Goal: Obtain resource: Download file/media

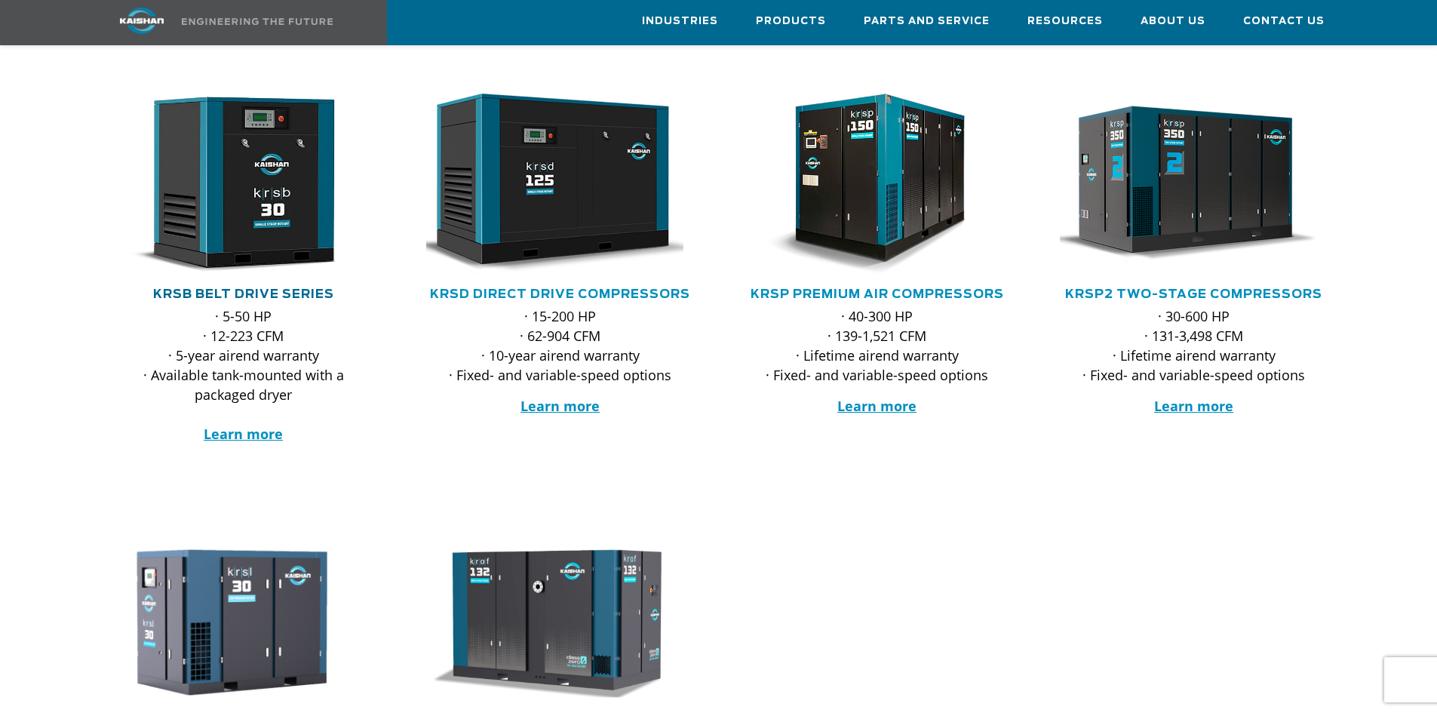
scroll to position [226, 0]
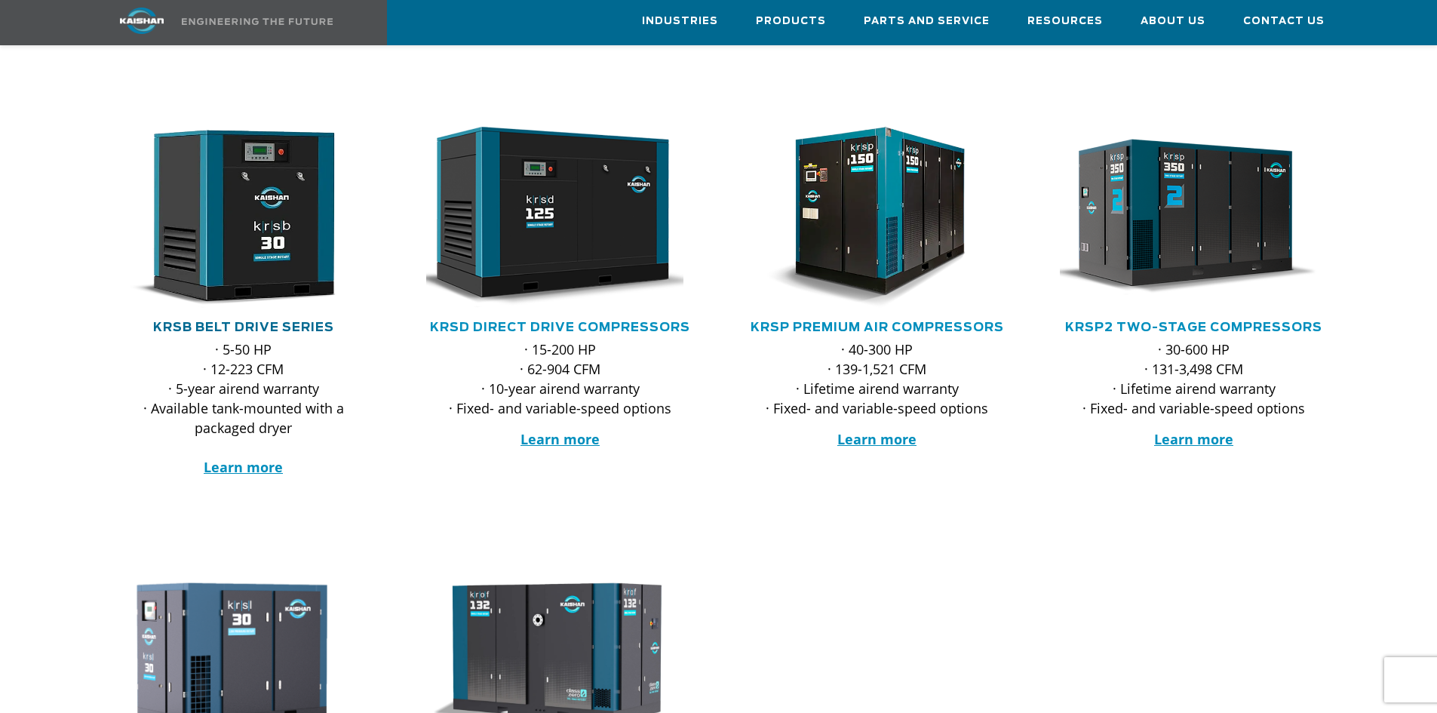
click at [308, 321] on link "KRSB Belt Drive Series" at bounding box center [243, 327] width 181 height 12
click at [241, 458] on strong "Learn more" at bounding box center [243, 467] width 79 height 18
click at [571, 430] on strong "Learn more" at bounding box center [559, 439] width 79 height 18
click at [557, 430] on strong "Learn more" at bounding box center [559, 439] width 79 height 18
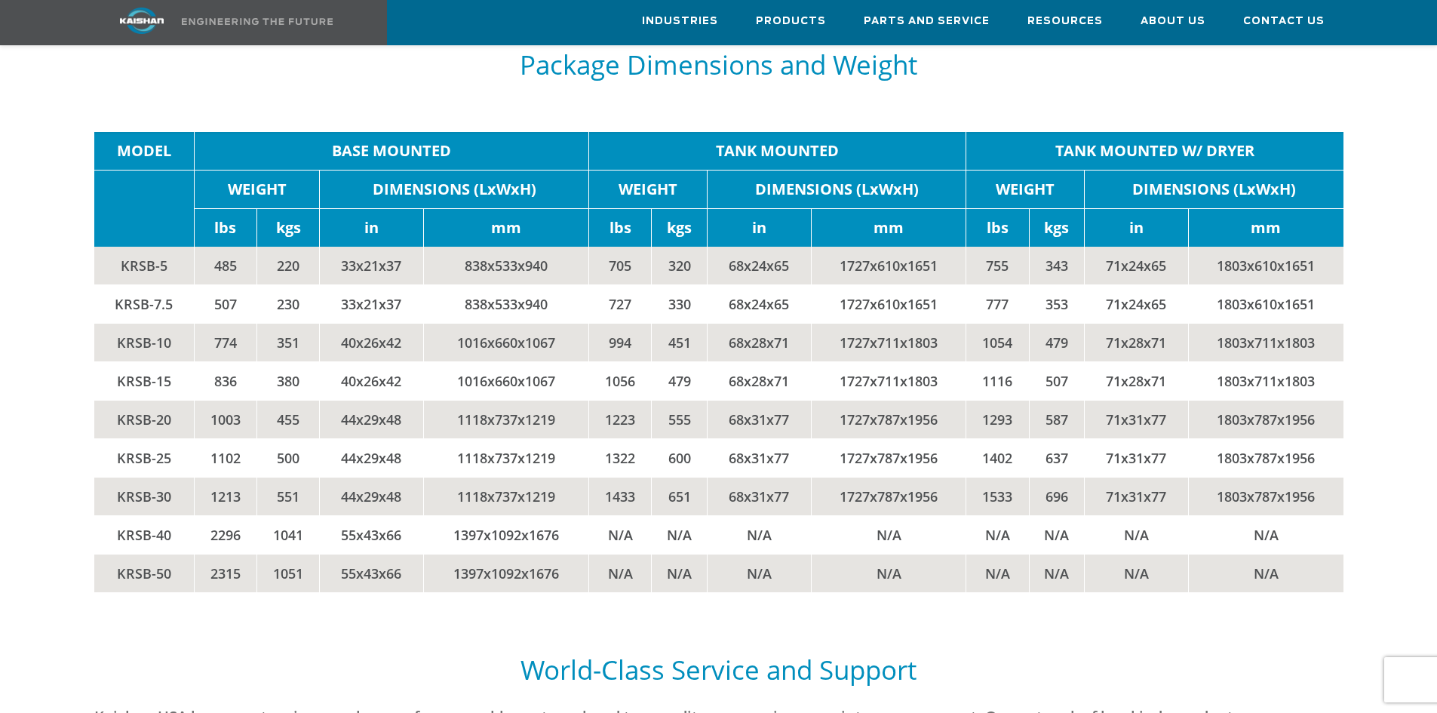
scroll to position [3243, 0]
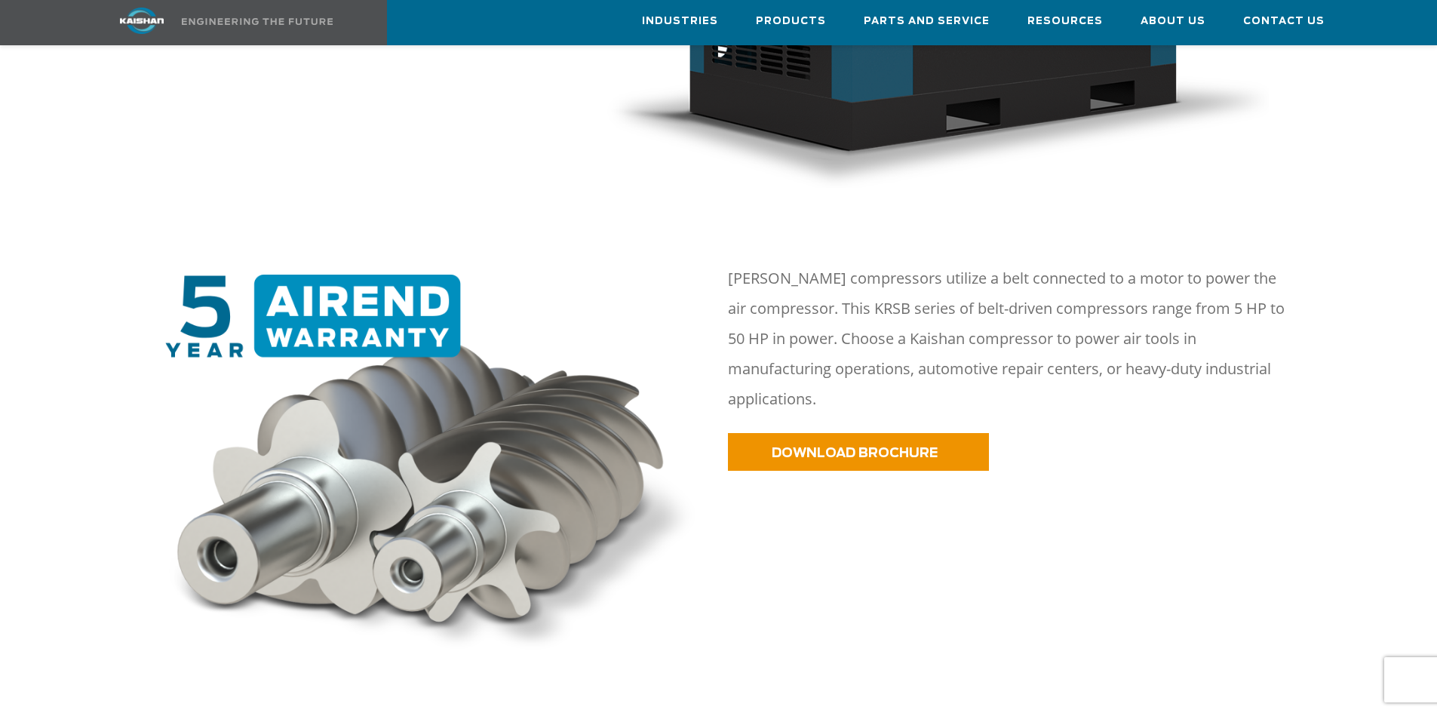
scroll to position [679, 0]
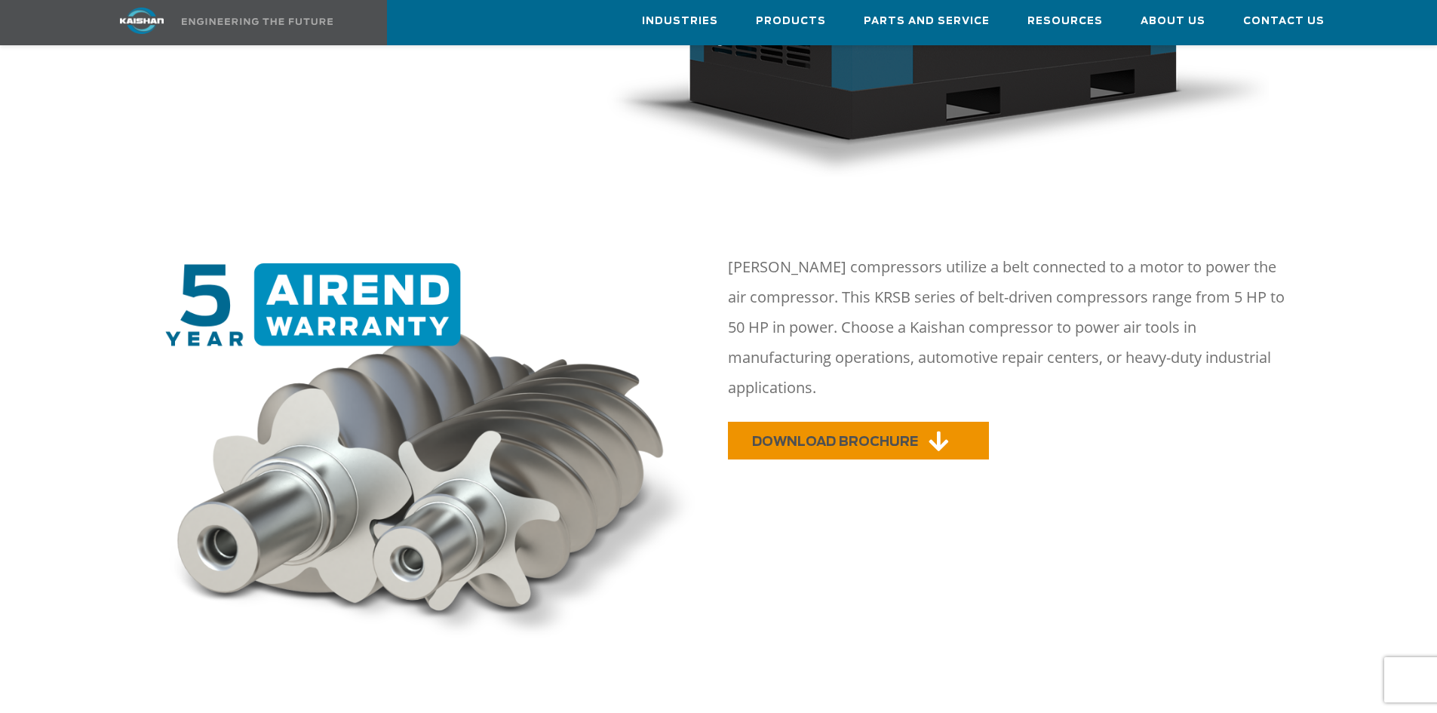
click at [841, 435] on span "DOWNLOAD BROCHURE" at bounding box center [835, 441] width 166 height 13
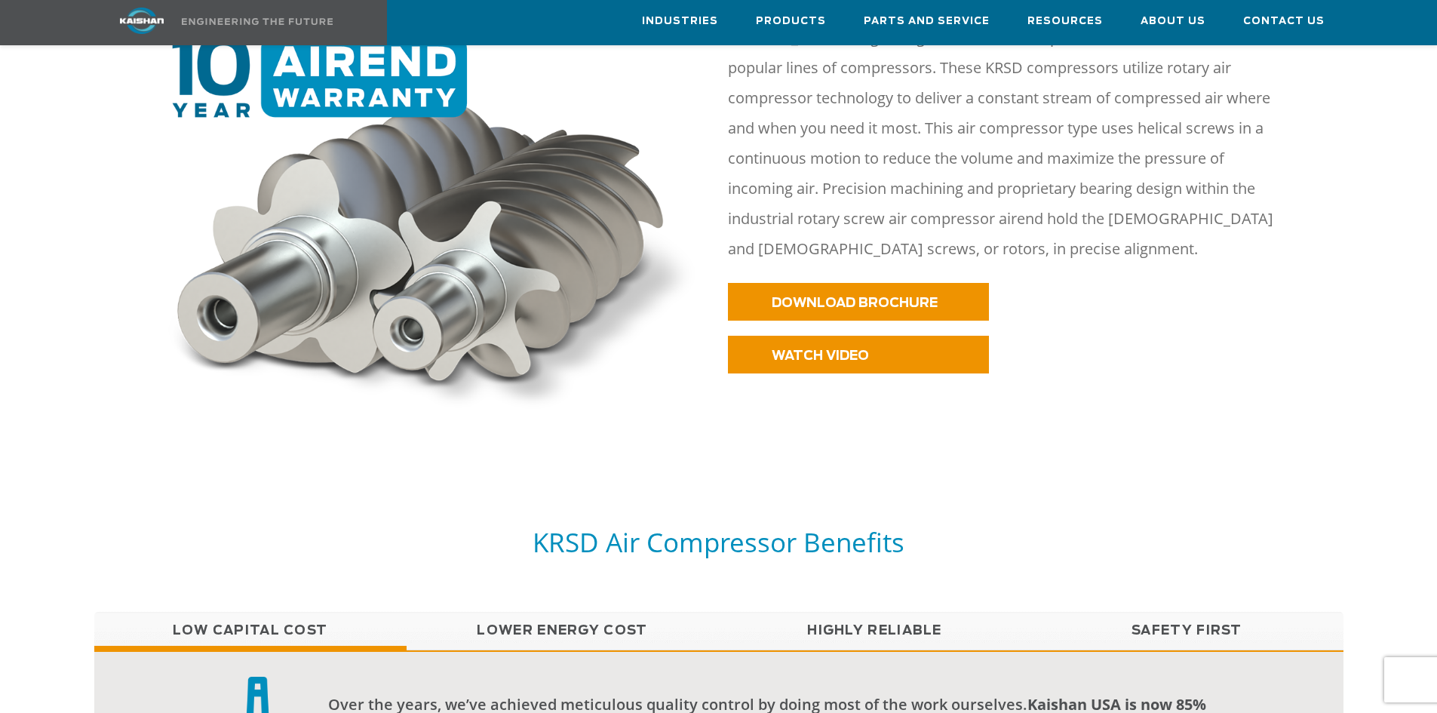
scroll to position [754, 0]
